Goal: Information Seeking & Learning: Learn about a topic

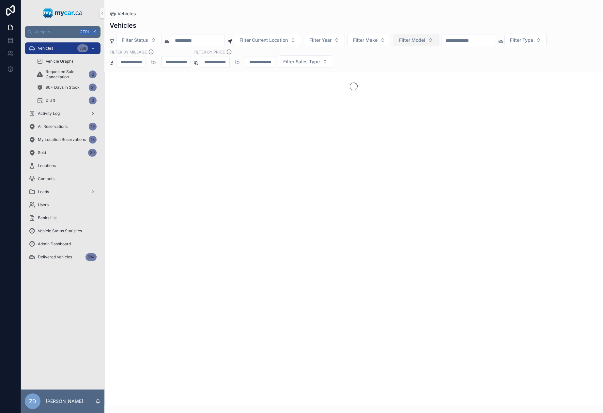
click at [434, 45] on button "Filter Model" at bounding box center [415, 40] width 45 height 12
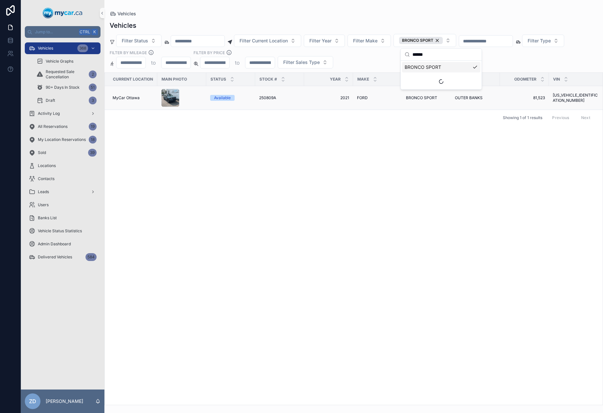
type input "******"
click at [295, 97] on div "250809A 250809A" at bounding box center [279, 97] width 41 height 5
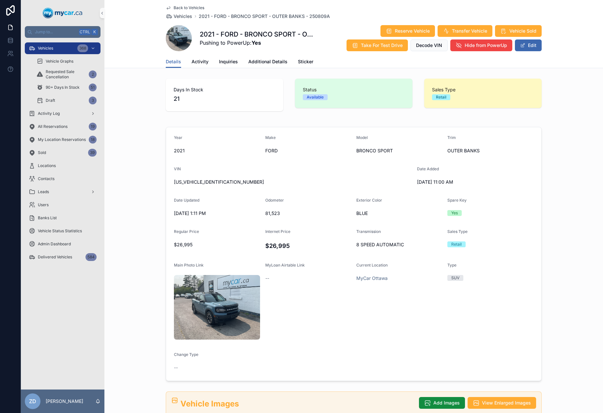
click at [206, 185] on span "[US_VEHICLE_IDENTIFICATION_NUMBER]" at bounding box center [293, 182] width 238 height 7
click at [206, 184] on span "[US_VEHICLE_IDENTIFICATION_NUMBER]" at bounding box center [293, 182] width 238 height 7
copy span "[US_VEHICLE_IDENTIFICATION_NUMBER]"
click at [201, 65] on span "Activity" at bounding box center [199, 61] width 17 height 7
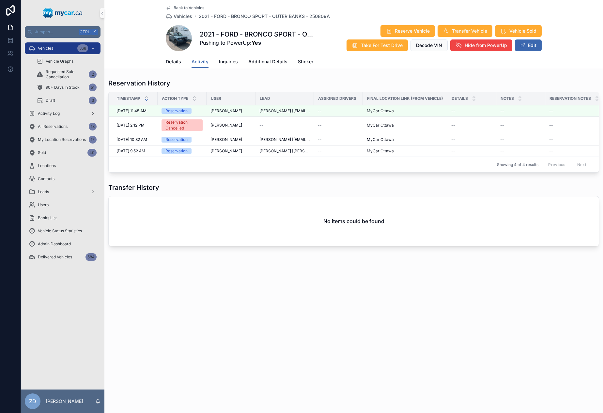
click at [181, 63] on div "Details Activity Inquiries Additional Details Sticker" at bounding box center [354, 61] width 376 height 12
click at [173, 63] on span "Details" at bounding box center [173, 61] width 15 height 7
